Goal: Ask a question

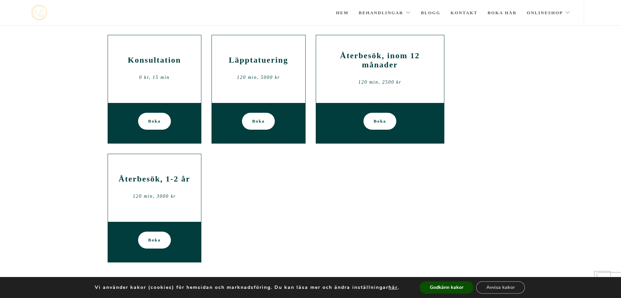
scroll to position [421, 0]
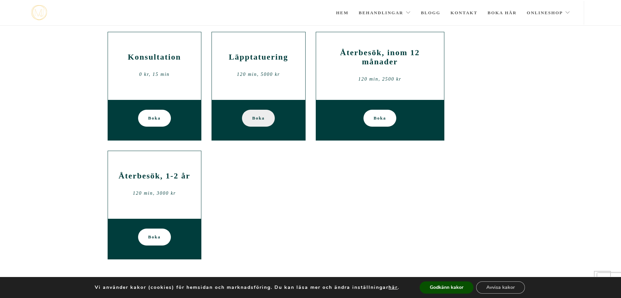
click at [258, 120] on span "Boka" at bounding box center [258, 118] width 13 height 17
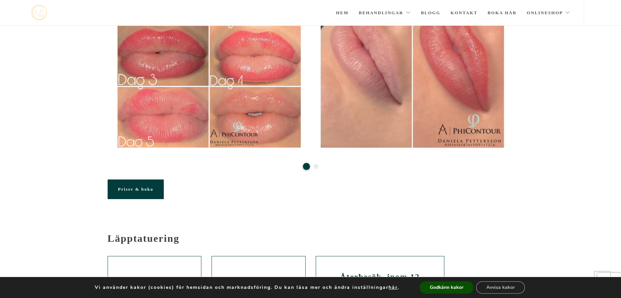
scroll to position [195, 0]
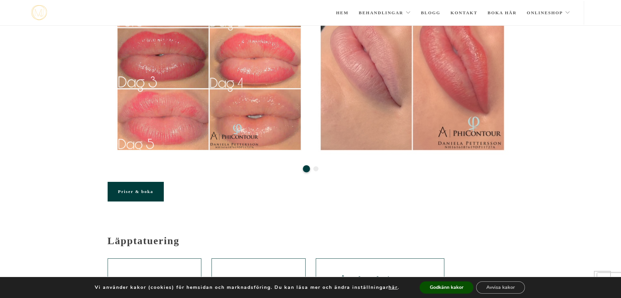
click at [148, 188] on link "Priser & boka" at bounding box center [136, 192] width 56 height 20
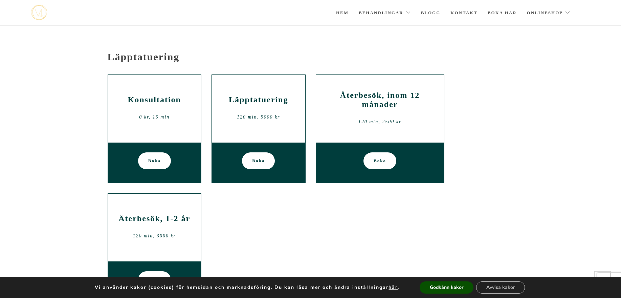
scroll to position [393, 0]
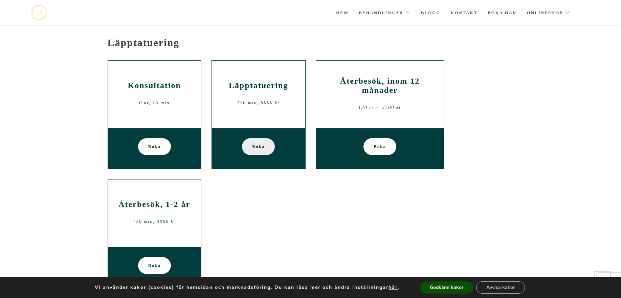
click at [254, 149] on span "Boka" at bounding box center [258, 146] width 13 height 17
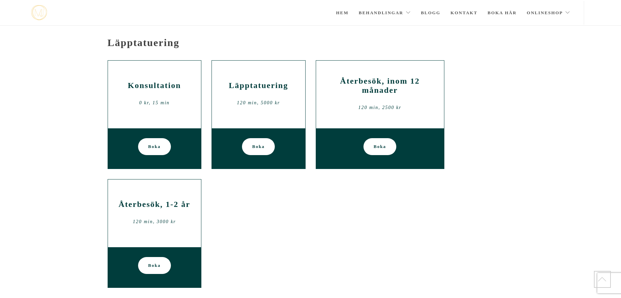
scroll to position [195, 0]
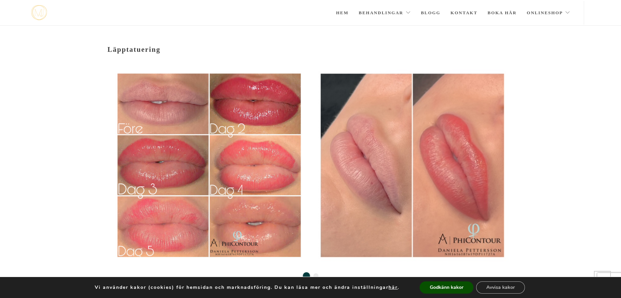
scroll to position [88, 0]
click at [436, 288] on button "Godkänn kakor" at bounding box center [446, 287] width 54 height 12
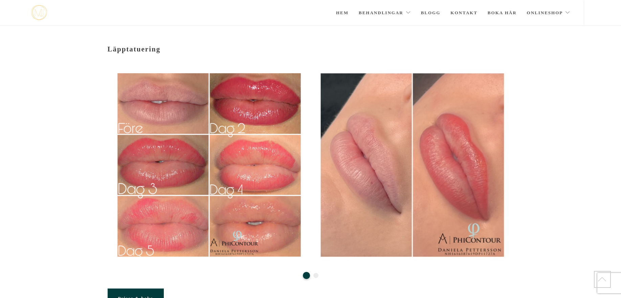
click at [315, 274] on button "2" at bounding box center [315, 275] width 5 height 5
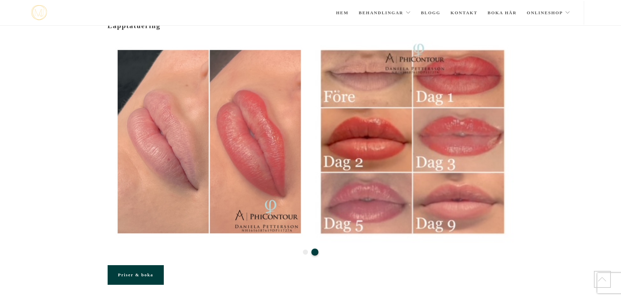
scroll to position [115, 0]
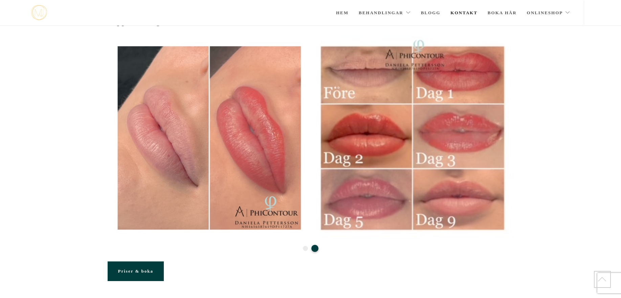
click at [471, 12] on link "Kontakt" at bounding box center [463, 13] width 27 height 24
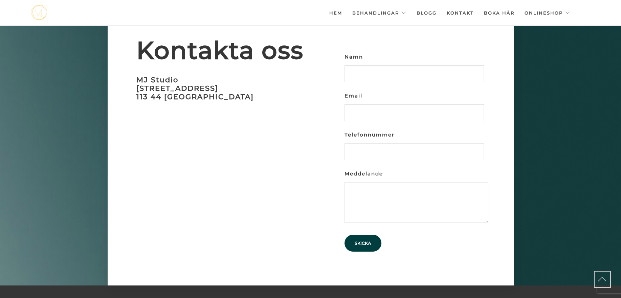
scroll to position [2093, 0]
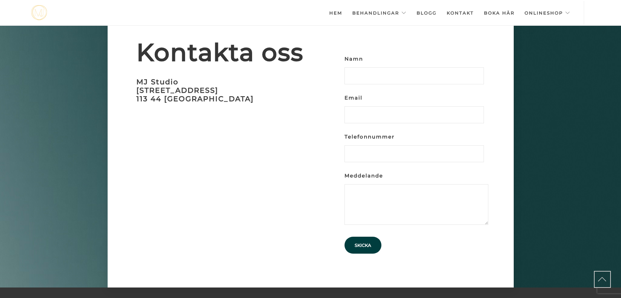
click at [371, 67] on input "Namn" at bounding box center [413, 75] width 139 height 17
type input "sahar Pakseresht"
type input "[EMAIL_ADDRESS][DOMAIN_NAME]"
click at [364, 147] on input "Telefonnummer" at bounding box center [413, 153] width 139 height 17
type input "0735359441"
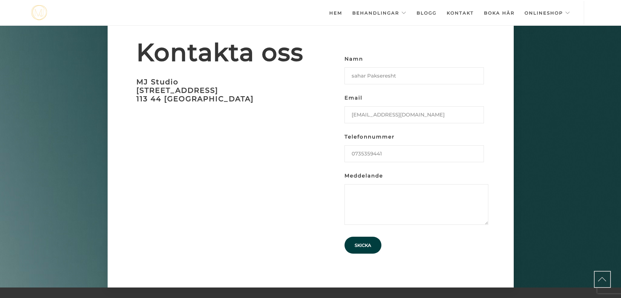
click at [381, 184] on textarea "Meddelande" at bounding box center [416, 204] width 144 height 41
type textarea "Hej jag vill göra läppblush tattoo och vill veta hur det går till, ev boka en k…"
click at [363, 236] on input "Skicka" at bounding box center [362, 244] width 37 height 17
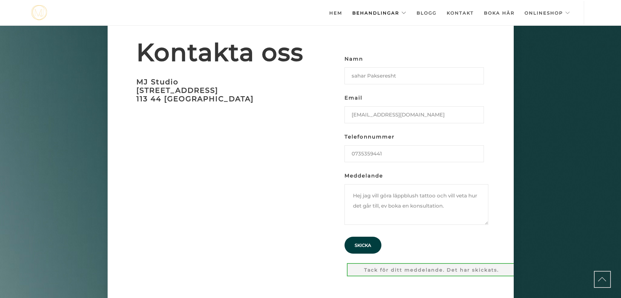
click at [397, 10] on link "Behandlingar" at bounding box center [379, 13] width 54 height 24
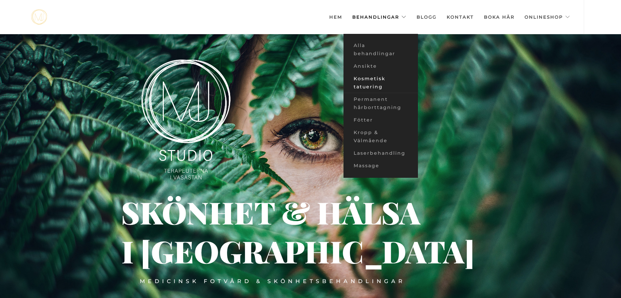
click at [372, 84] on link "Kosmetisk tatuering" at bounding box center [380, 82] width 74 height 21
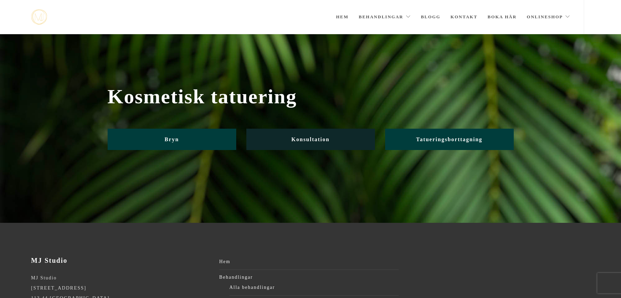
click at [314, 137] on span "Konsultation" at bounding box center [310, 139] width 38 height 6
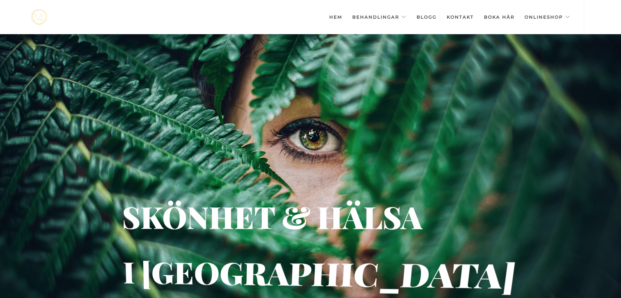
scroll to position [2093, 0]
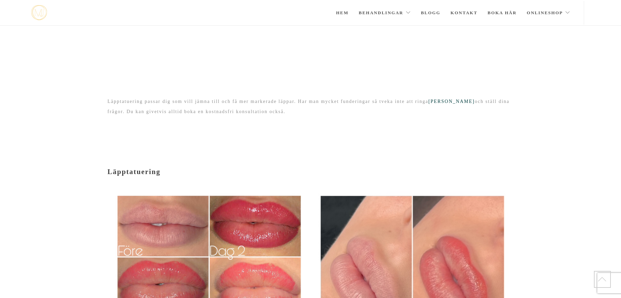
scroll to position [115, 0]
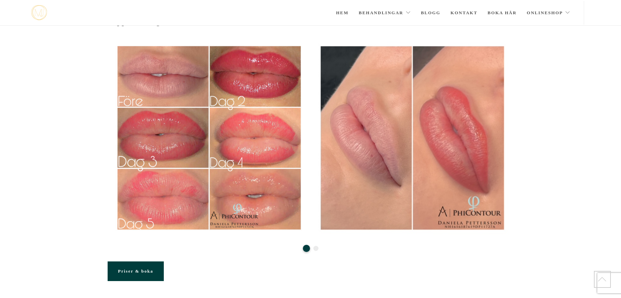
click at [315, 248] on button "2" at bounding box center [315, 248] width 5 height 5
